Goal: Task Accomplishment & Management: Manage account settings

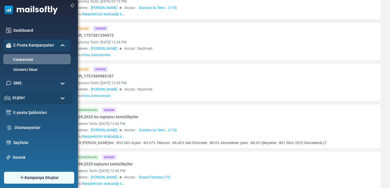
click at [29, 99] on div "Kişiler" at bounding box center [36, 97] width 71 height 12
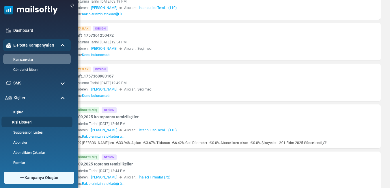
click at [29, 121] on link "Kişi Listeleri" at bounding box center [35, 121] width 69 height 5
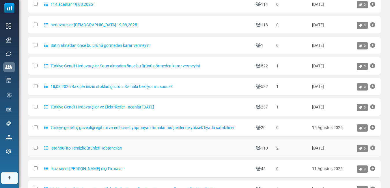
scroll to position [134, 0]
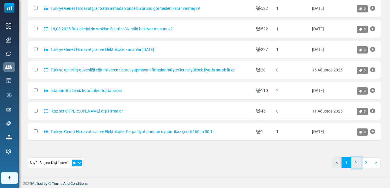
click at [359, 163] on link "2" at bounding box center [356, 162] width 10 height 11
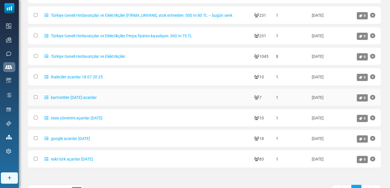
scroll to position [106, 0]
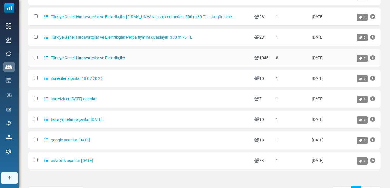
click at [101, 57] on link "Türkiye Geneli Hırdavatçılar ve Elektrikçiler" at bounding box center [84, 57] width 81 height 5
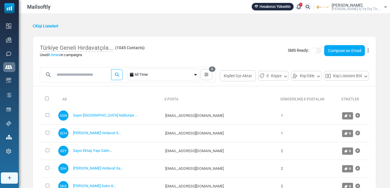
click at [369, 51] on div "Türkiye Geneli Hırdavatçıla... ( 1045 Contacts ) Used 8 times in campaigns SMS …" at bounding box center [204, 50] width 343 height 28
click at [368, 51] on icon at bounding box center [367, 50] width 1 height 0
click at [278, 75] on div "All Time 0 Save Filter Filter Name Cancel Save Filter Contacts You can create a…" at bounding box center [204, 76] width 343 height 18
click at [338, 50] on link "Compose an Email" at bounding box center [344, 50] width 41 height 11
click at [220, 81] on button "Kişileri İçe Aktar" at bounding box center [238, 75] width 36 height 11
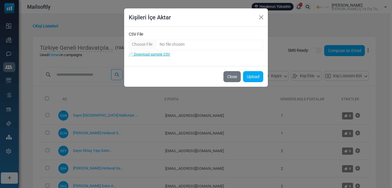
click at [266, 17] on div "Kişileri İçe Aktar" at bounding box center [196, 17] width 144 height 18
click at [259, 16] on button "Close" at bounding box center [261, 17] width 9 height 9
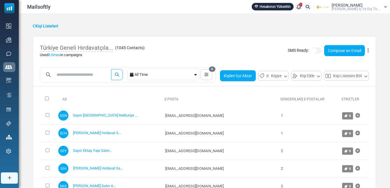
click at [220, 81] on button "Kişileri İçe Aktar" at bounding box center [238, 75] width 36 height 11
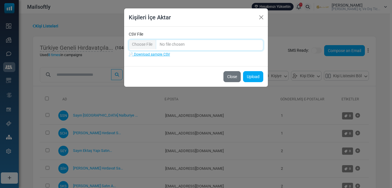
click at [224, 46] on input "CSV File" at bounding box center [196, 45] width 134 height 11
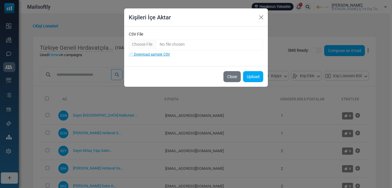
click at [162, 54] on link "📄 Download sample CSV" at bounding box center [149, 54] width 41 height 4
click at [130, 55] on link "📄 Download sample CSV" at bounding box center [149, 54] width 41 height 4
click at [198, 22] on div "Kişileri İçe Aktar" at bounding box center [196, 17] width 144 height 18
click at [253, 75] on button "Upload" at bounding box center [253, 76] width 20 height 11
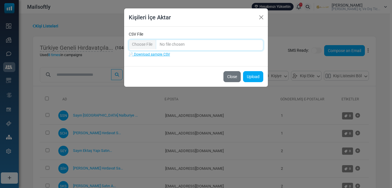
click at [197, 45] on input "CSV File" at bounding box center [196, 45] width 134 height 11
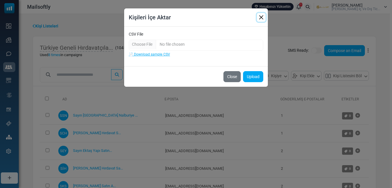
click at [262, 16] on button "Close" at bounding box center [261, 17] width 9 height 9
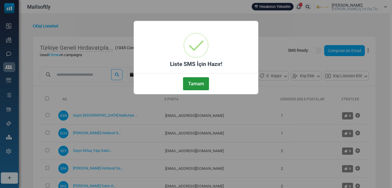
click at [201, 82] on button "Tamam" at bounding box center [196, 83] width 26 height 13
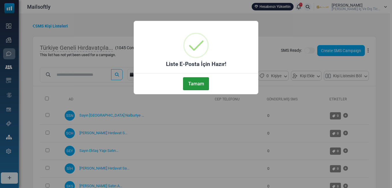
click at [197, 83] on button "Tamam" at bounding box center [196, 83] width 26 height 13
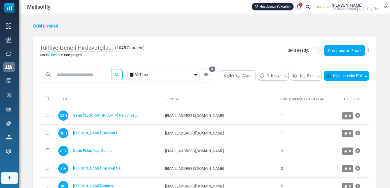
click at [324, 81] on button "Kişi Listesini Böl" at bounding box center [346, 76] width 45 height 10
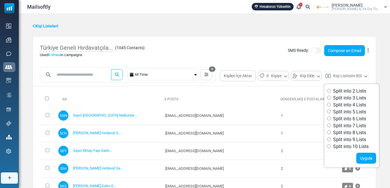
click at [262, 71] on div "All Time 0 Save Filter Filter Name Cancel Save Filter Contacts You can create a…" at bounding box center [204, 76] width 343 height 18
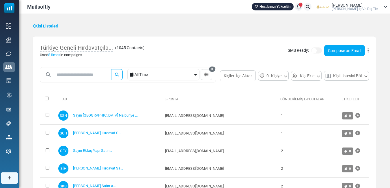
click at [368, 49] on button at bounding box center [368, 51] width 2 height 8
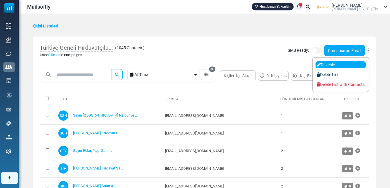
click at [324, 62] on link "Düzenle" at bounding box center [340, 64] width 50 height 7
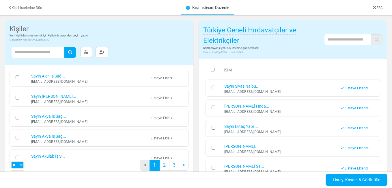
click at [16, 7] on link "Kişi Listelerine Dön" at bounding box center [25, 8] width 33 height 4
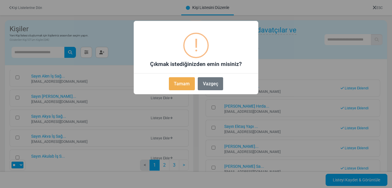
click at [186, 83] on button "Tamam" at bounding box center [182, 83] width 26 height 13
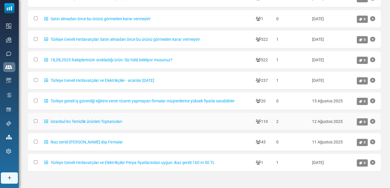
scroll to position [115, 0]
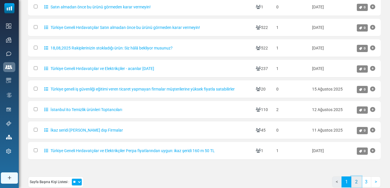
click at [354, 182] on link "2" at bounding box center [356, 181] width 10 height 11
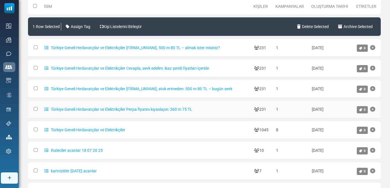
scroll to position [58, 0]
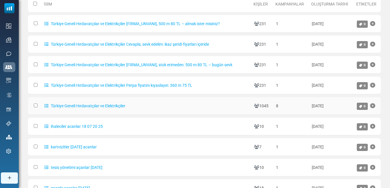
drag, startPoint x: 85, startPoint y: 105, endPoint x: 171, endPoint y: 111, distance: 85.3
click at [171, 111] on td "Türkiye Geneli Hırdavatçılar ve Elektrikçiler" at bounding box center [146, 106] width 209 height 18
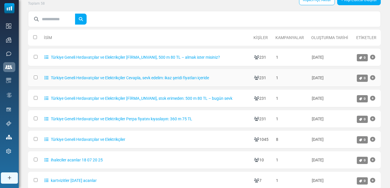
scroll to position [0, 0]
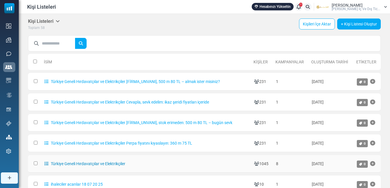
click at [99, 162] on link "Türkiye Geneli Hırdavatçılar ve Elektrikçiler" at bounding box center [84, 163] width 81 height 5
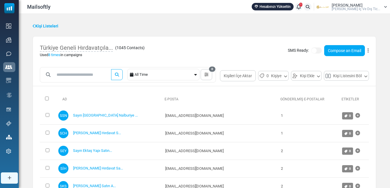
click at [197, 75] on icon at bounding box center [195, 74] width 3 height 4
click at [165, 48] on div "Türkiye Geneli Hırdavatçıla... ( 1045 Contacts ) Used 8 times in campaigns SMS …" at bounding box center [204, 50] width 343 height 28
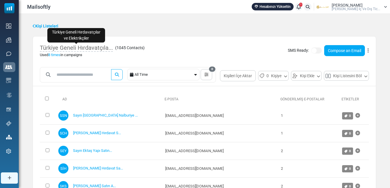
click at [109, 50] on span "Türkiye Geneli Hırdavatçıla..." at bounding box center [76, 48] width 73 height 8
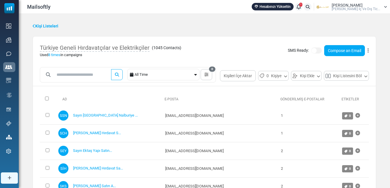
click at [368, 50] on icon at bounding box center [367, 50] width 1 height 0
click at [259, 45] on div "Türkiye Geneli Hırdavatçılar ve Elektrikçiler ( 1045 Contacts ) Used 8 times in…" at bounding box center [204, 50] width 343 height 28
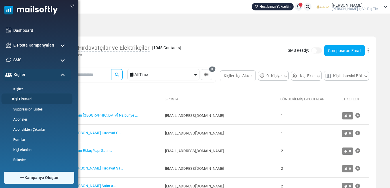
click at [26, 97] on link "Kişi Listeleri" at bounding box center [35, 98] width 69 height 5
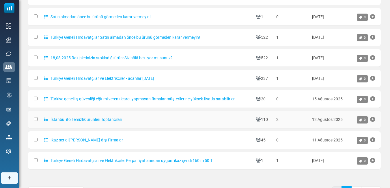
scroll to position [134, 0]
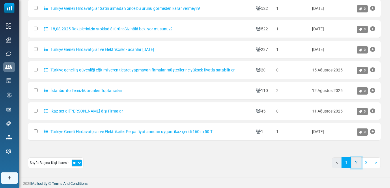
click at [357, 164] on link "2" at bounding box center [356, 162] width 10 height 11
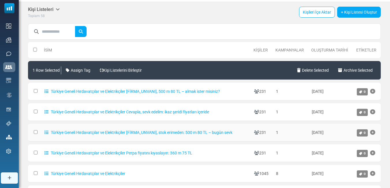
scroll to position [41, 0]
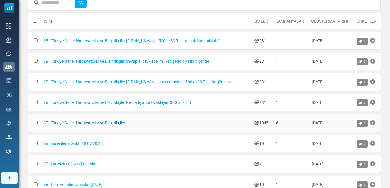
click at [72, 121] on link "Türkiye Geneli Hırdavatçılar ve Elektrikçiler" at bounding box center [84, 122] width 81 height 5
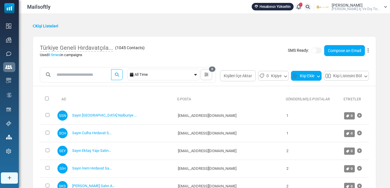
click at [317, 78] on icon at bounding box center [318, 75] width 3 height 5
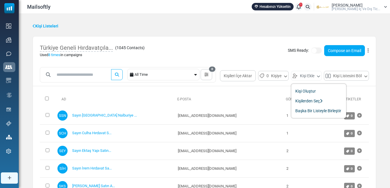
click at [266, 81] on div "All Time 0 Save Filter Filter Name Cancel Save Filter Contacts You can create a…" at bounding box center [204, 76] width 343 height 18
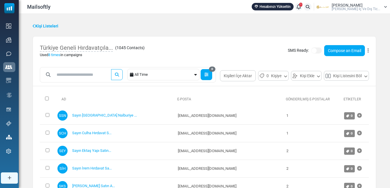
click at [208, 73] on icon "button" at bounding box center [206, 74] width 4 height 4
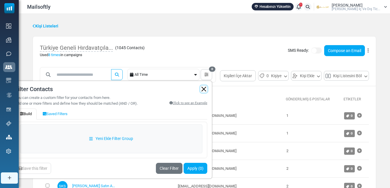
click at [207, 89] on button "button" at bounding box center [203, 88] width 7 height 7
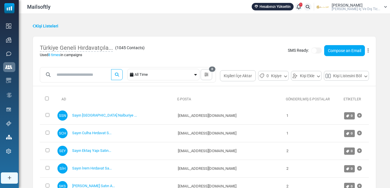
click at [197, 76] on icon at bounding box center [195, 74] width 3 height 4
click at [197, 75] on icon at bounding box center [195, 74] width 3 height 4
click at [291, 67] on div "All Time 0 Save Filter Filter Name Cancel Save Filter Contacts You can create a…" at bounding box center [204, 76] width 343 height 18
click at [367, 50] on icon at bounding box center [367, 50] width 1 height 0
click at [250, 74] on div "All Time 0 Save Filter Filter Name Cancel Save Filter Contacts You can create a…" at bounding box center [204, 76] width 343 height 18
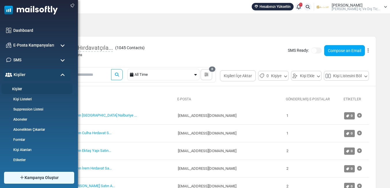
click at [26, 88] on link "Kişiler" at bounding box center [35, 88] width 69 height 5
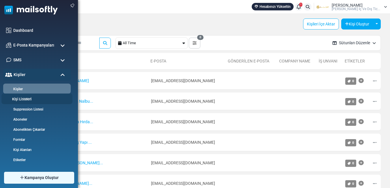
click at [24, 98] on link "Kişi Listeleri" at bounding box center [35, 98] width 69 height 5
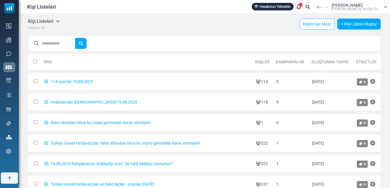
click at [301, 7] on icon at bounding box center [298, 7] width 4 height 0
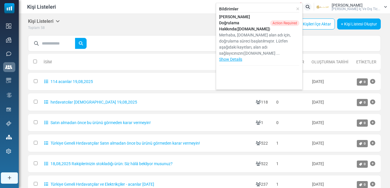
click at [196, 21] on div "Kişi Listeleri Listelerim Firma Listeleri İçe Aktarma Geçmişi Dışa Aktarma Geçm…" at bounding box center [204, 24] width 353 height 12
click at [157, 22] on div "Kişi Listeleri Listelerim Firma Listeleri İçe Aktarma Geçmişi Dışa Aktarma Geçm…" at bounding box center [204, 24] width 353 height 12
click at [299, 8] on icon at bounding box center [297, 9] width 3 height 4
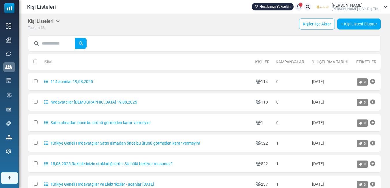
click at [57, 20] on icon at bounding box center [58, 21] width 4 height 5
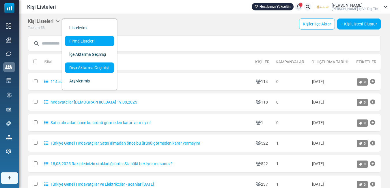
click at [101, 67] on link "Dışa Aktarma Geçmişi" at bounding box center [89, 67] width 49 height 10
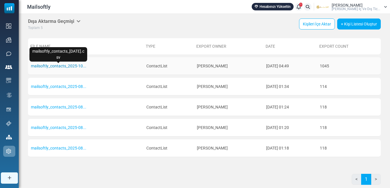
click at [63, 65] on link "mailsoftly_contacts_2025-10..." at bounding box center [58, 65] width 55 height 5
